Goal: Task Accomplishment & Management: Manage account settings

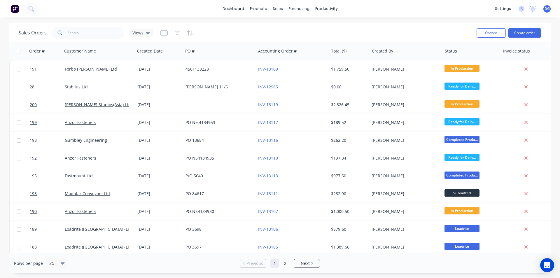
click at [79, 68] on link "Forbo [PERSON_NAME] Ltd" at bounding box center [91, 69] width 52 height 6
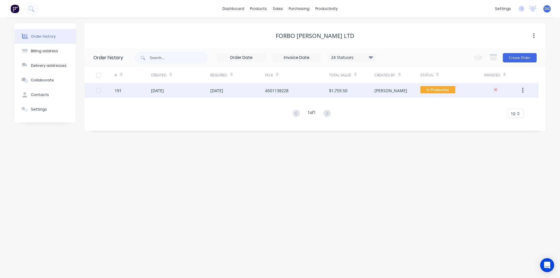
click at [160, 90] on div "[DATE]" at bounding box center [157, 90] width 13 height 6
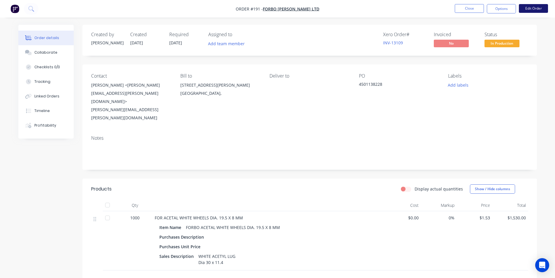
click at [535, 8] on button "Edit Order" at bounding box center [533, 8] width 29 height 9
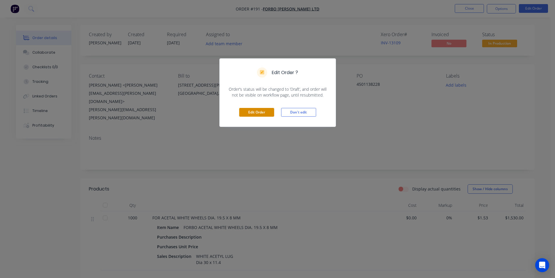
click at [259, 113] on button "Edit Order" at bounding box center [256, 112] width 35 height 9
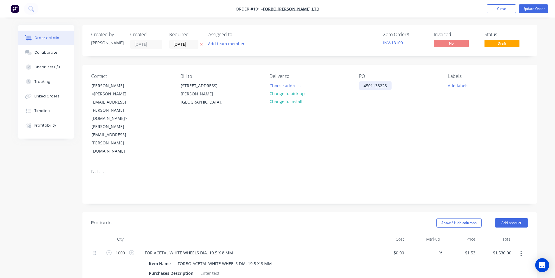
click at [362, 85] on div "4501138228" at bounding box center [375, 85] width 33 height 8
click at [185, 45] on input "[DATE]" at bounding box center [184, 44] width 29 height 9
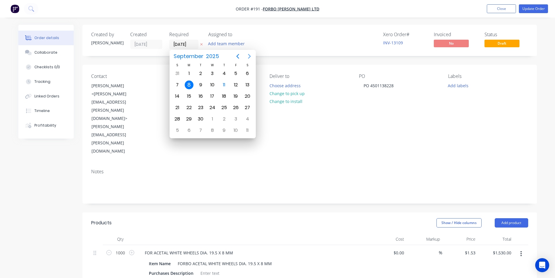
click at [250, 55] on icon "Next page" at bounding box center [249, 56] width 3 height 5
click at [187, 107] on div "20" at bounding box center [189, 107] width 9 height 9
type input "[DATE]"
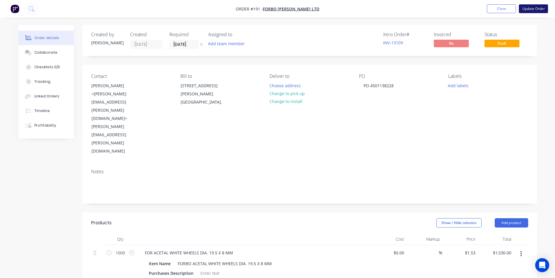
click at [536, 10] on button "Update Order" at bounding box center [533, 8] width 29 height 9
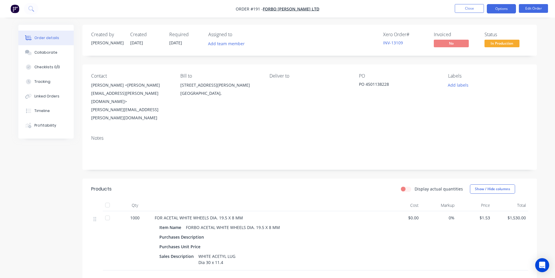
click at [498, 8] on button "Options" at bounding box center [501, 8] width 29 height 9
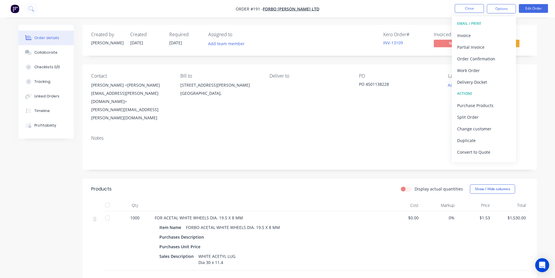
click at [536, 103] on div "Contact [PERSON_NAME] <[PERSON_NAME][EMAIL_ADDRESS][PERSON_NAME][DOMAIN_NAME]> …" at bounding box center [309, 97] width 455 height 66
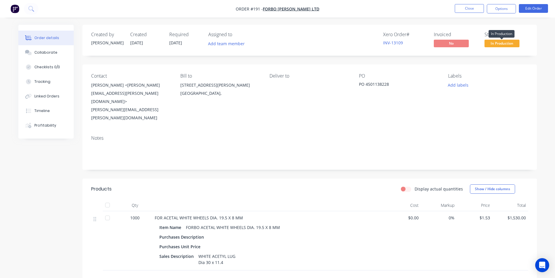
click at [500, 43] on span "In Production" at bounding box center [502, 43] width 35 height 7
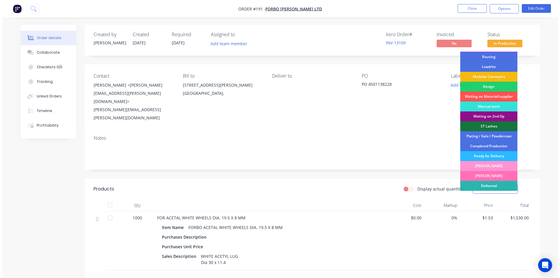
scroll to position [39, 0]
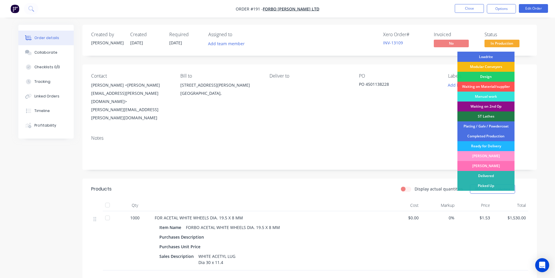
click at [487, 144] on div "Ready for Delivery" at bounding box center [486, 146] width 57 height 10
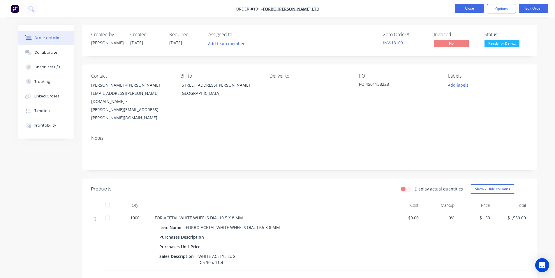
click at [464, 10] on button "Close" at bounding box center [469, 8] width 29 height 9
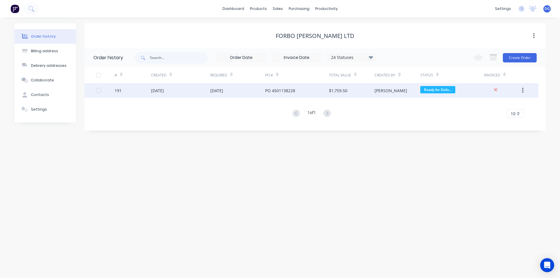
click at [522, 91] on icon "button" at bounding box center [522, 90] width 1 height 5
click at [493, 106] on div "Archive" at bounding box center [501, 105] width 45 height 8
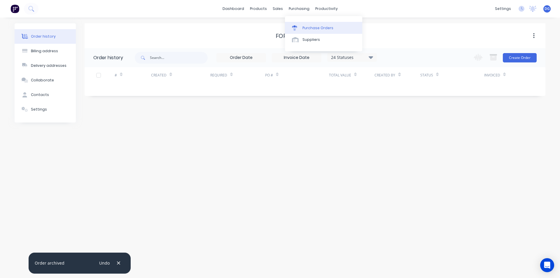
click at [313, 28] on div "Purchase Orders" at bounding box center [317, 27] width 31 height 5
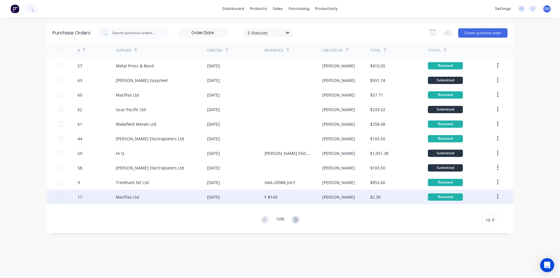
click at [131, 197] on div "MacPlas Ltd" at bounding box center [127, 197] width 23 height 6
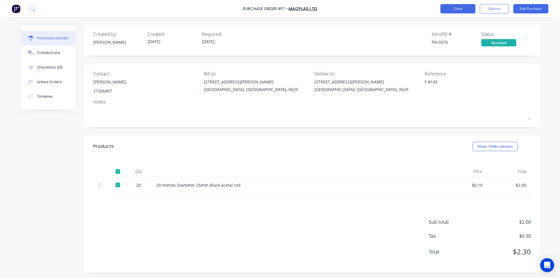
click at [458, 8] on button "Close" at bounding box center [457, 8] width 35 height 9
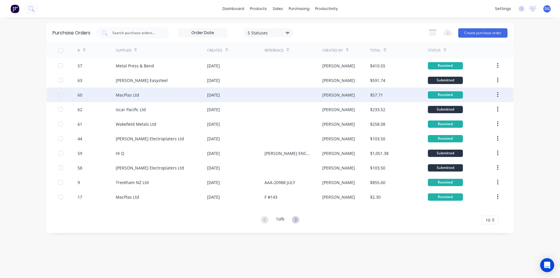
click at [140, 94] on div "MacPlas Ltd" at bounding box center [161, 94] width 91 height 15
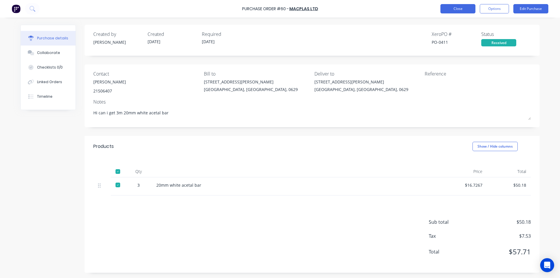
click at [462, 7] on button "Close" at bounding box center [457, 8] width 35 height 9
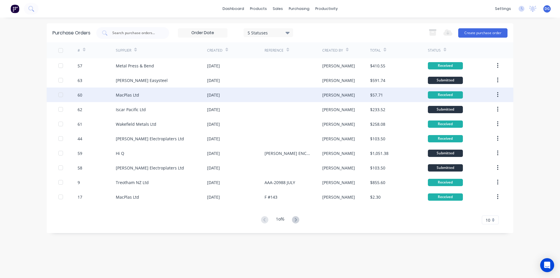
click at [125, 94] on div "MacPlas Ltd" at bounding box center [127, 95] width 23 height 6
type textarea "x"
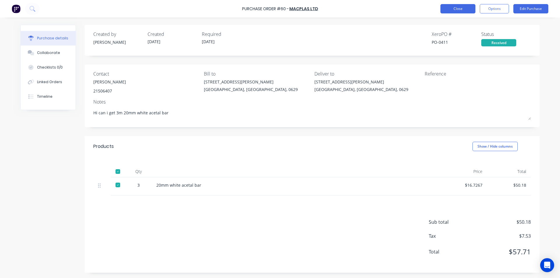
click at [451, 9] on button "Close" at bounding box center [457, 8] width 35 height 9
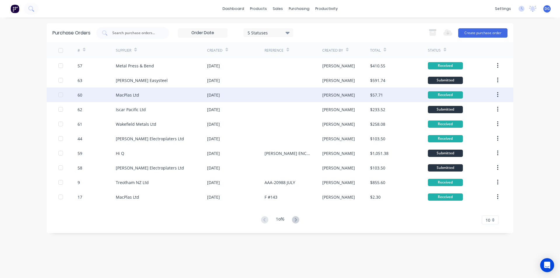
click at [497, 95] on icon "button" at bounding box center [497, 94] width 1 height 5
click at [474, 110] on div "Archive" at bounding box center [476, 110] width 45 height 8
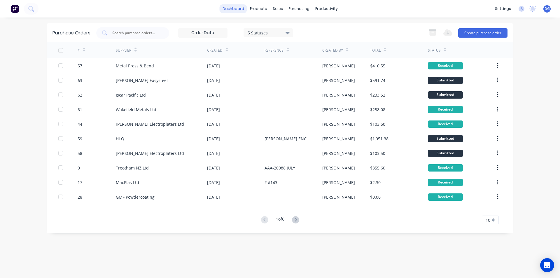
click at [239, 10] on link "dashboard" at bounding box center [232, 8] width 27 height 9
